Goal: Transaction & Acquisition: Download file/media

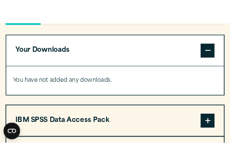
scroll to position [745, 0]
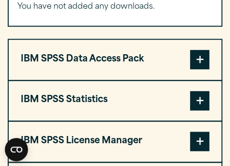
scroll to position [828, 0]
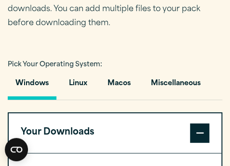
click at [204, 129] on span at bounding box center [199, 132] width 19 height 19
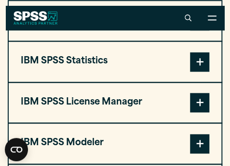
scroll to position [827, 0]
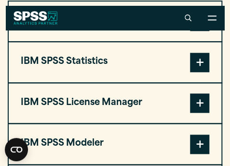
click at [193, 56] on span at bounding box center [199, 62] width 19 height 19
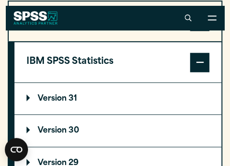
click at [129, 124] on summary "Version 30" at bounding box center [117, 130] width 207 height 32
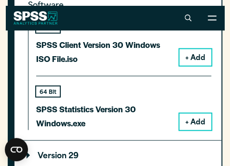
scroll to position [985, 0]
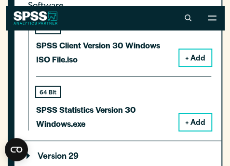
click at [183, 126] on button "+ Add" at bounding box center [196, 121] width 32 height 16
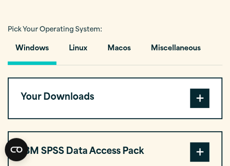
scroll to position [711, 0]
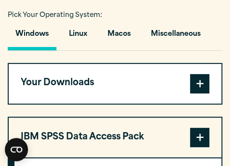
click at [196, 74] on span at bounding box center [199, 83] width 19 height 19
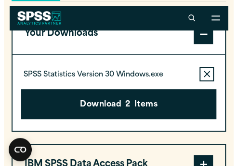
scroll to position [759, 0]
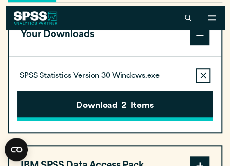
click at [138, 107] on button "Download 2 Items" at bounding box center [115, 105] width 196 height 30
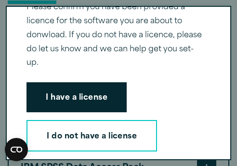
scroll to position [49, 0]
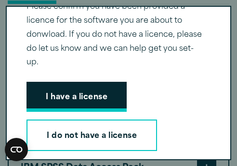
click at [116, 110] on button "I have a license" at bounding box center [77, 97] width 100 height 30
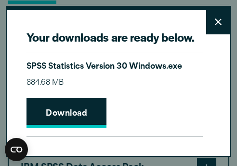
click at [84, 114] on link "Download" at bounding box center [67, 113] width 80 height 30
